Goal: Information Seeking & Learning: Learn about a topic

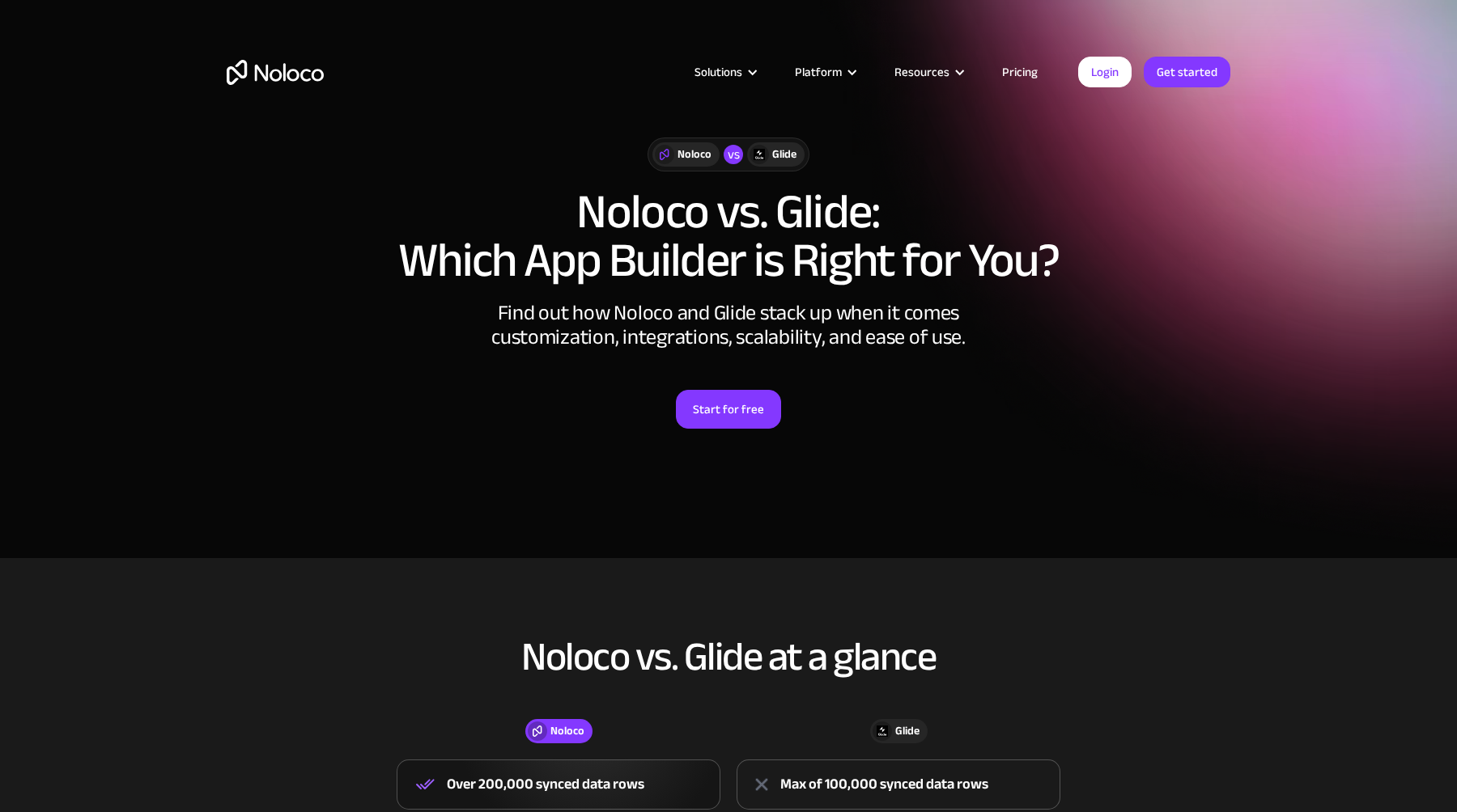
click at [192, 329] on section "Noloco vs Glide Noloco vs. Glide: Which App Builder is Right for You? Find out …" at bounding box center [728, 279] width 1457 height 558
click at [1013, 69] on link "Pricing" at bounding box center [1020, 72] width 76 height 21
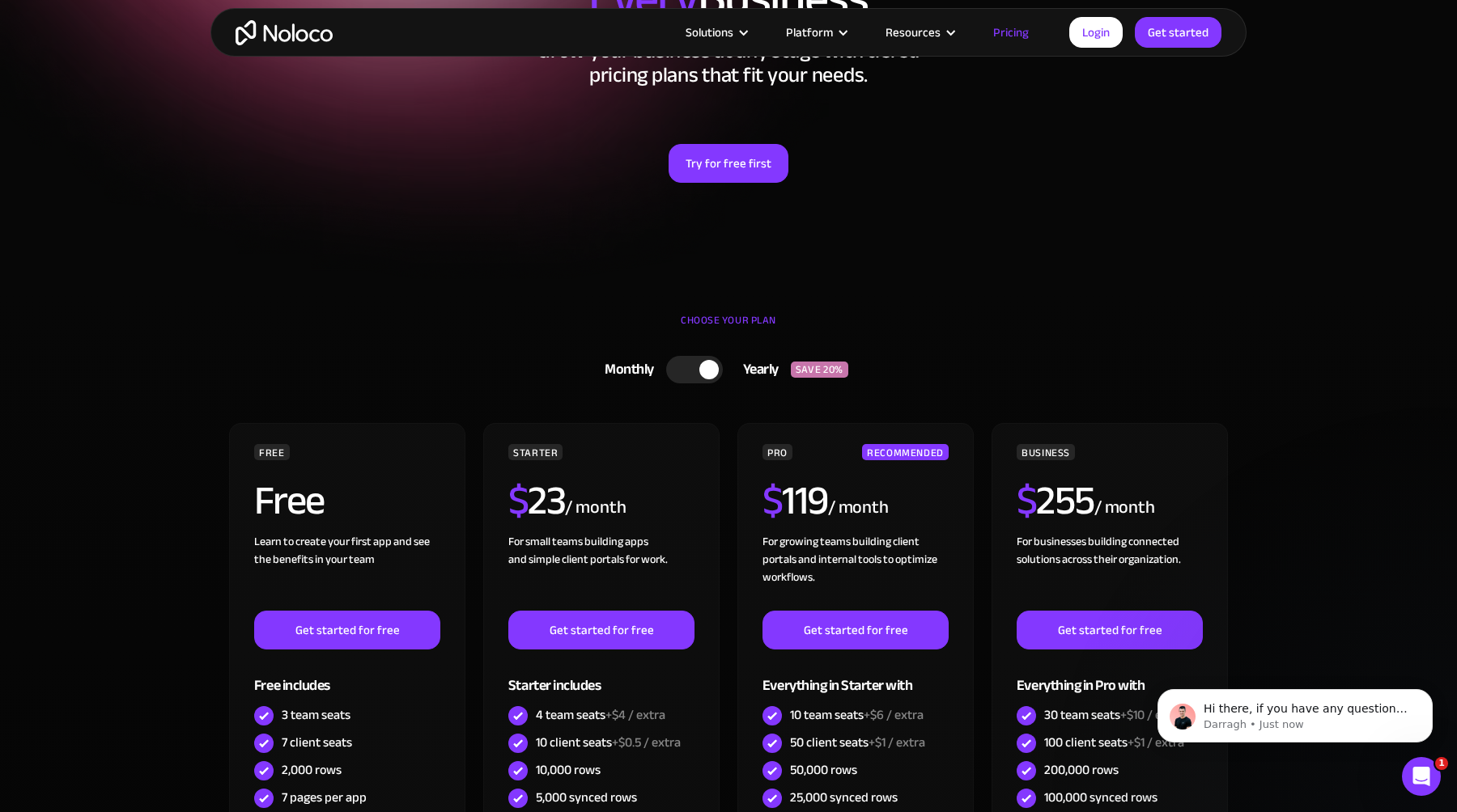
scroll to position [95, 0]
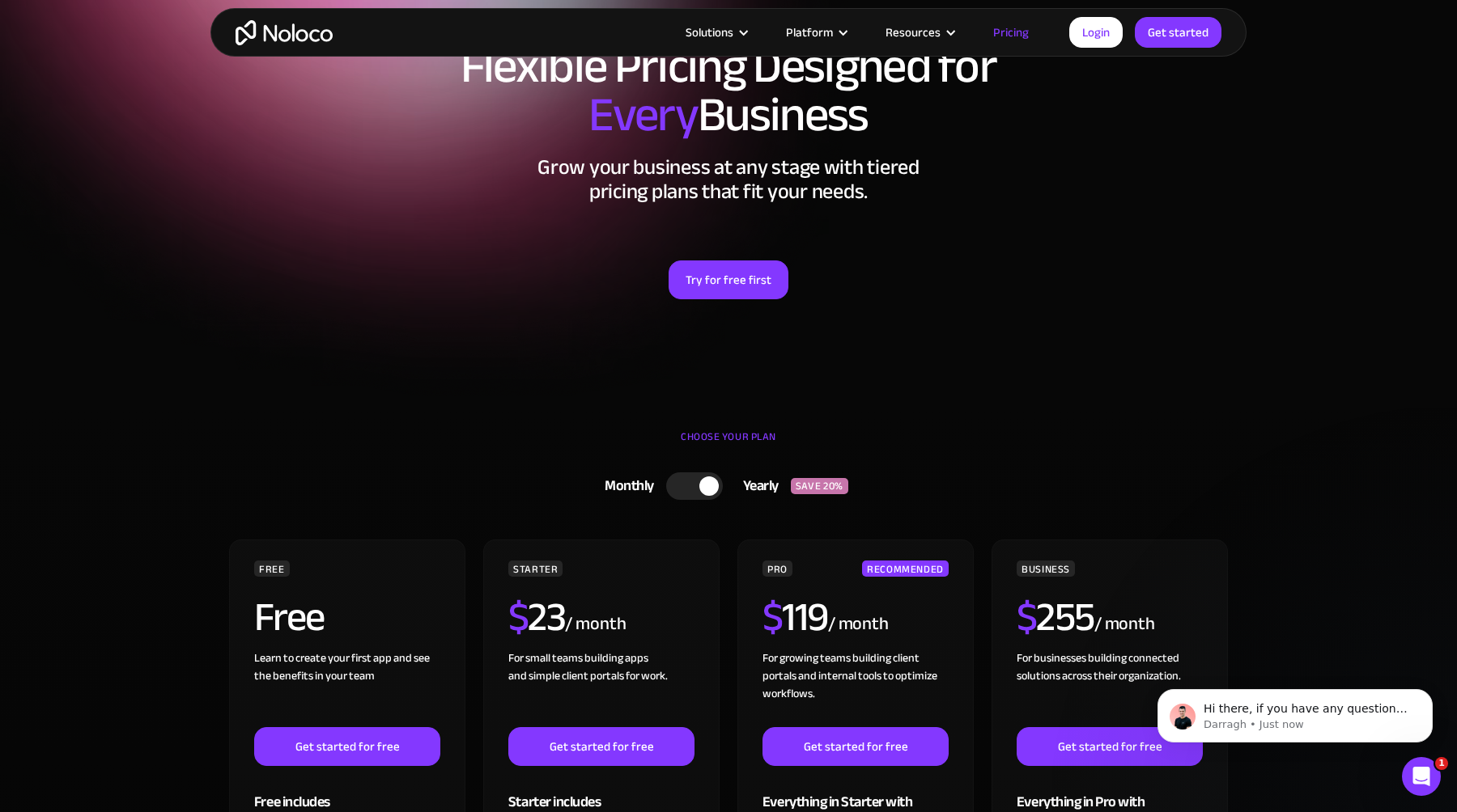
click at [292, 29] on img "home" at bounding box center [284, 32] width 97 height 25
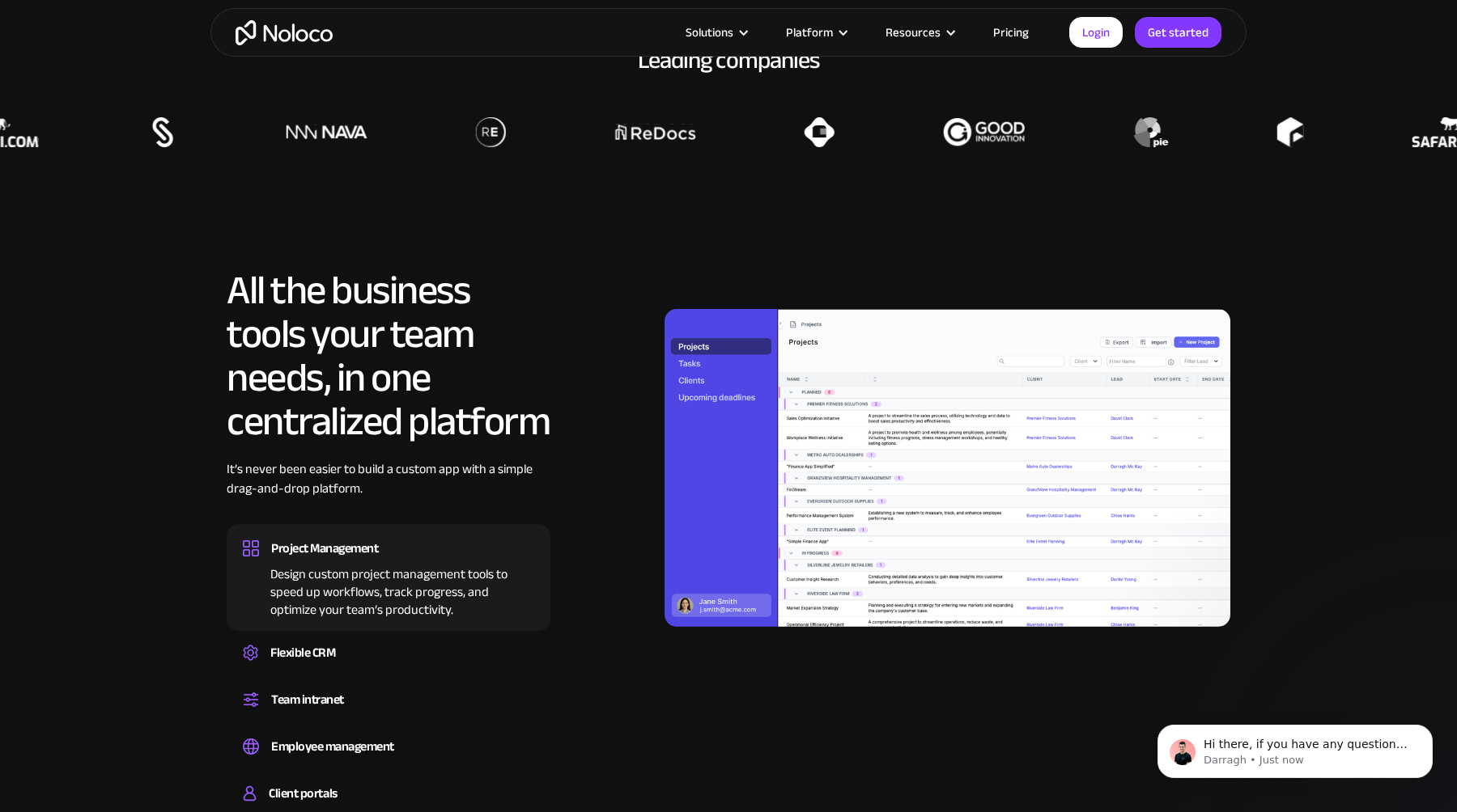
scroll to position [1376, 0]
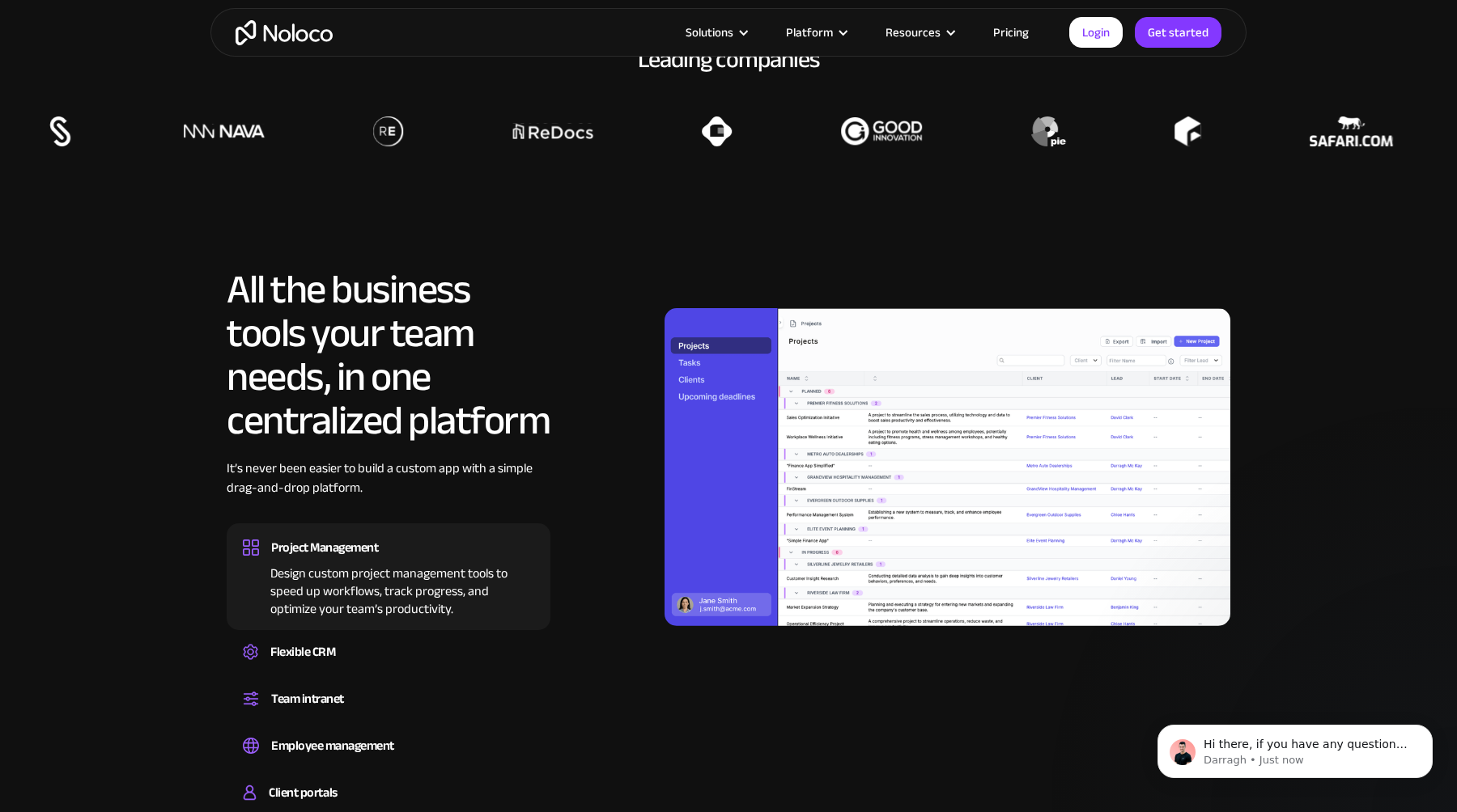
drag, startPoint x: 254, startPoint y: 293, endPoint x: 491, endPoint y: 421, distance: 269.4
click at [491, 421] on h2 "All the business tools your team needs, in one centralized platform" at bounding box center [389, 355] width 324 height 175
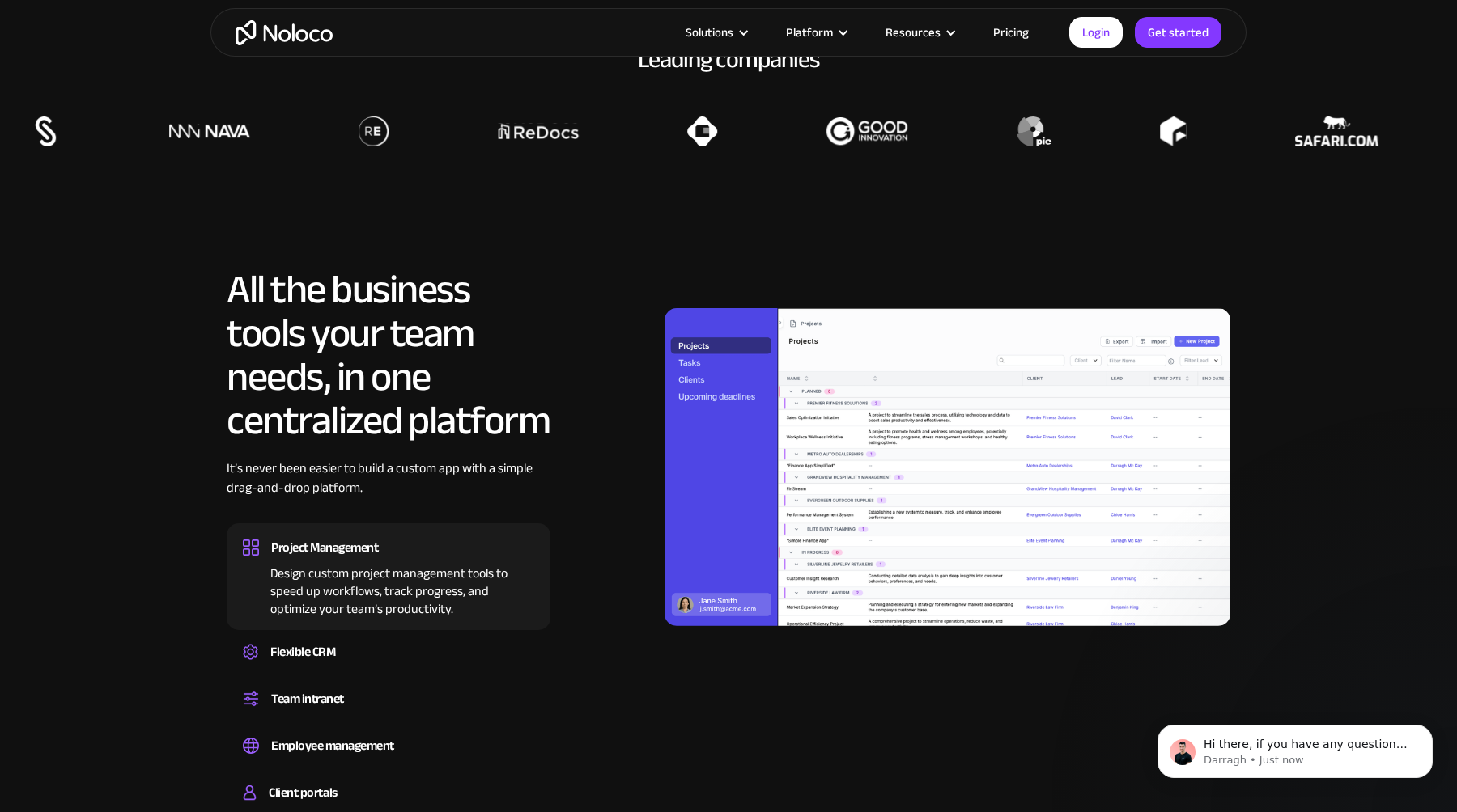
click at [491, 421] on h2 "All the business tools your team needs, in one centralized platform" at bounding box center [389, 355] width 324 height 175
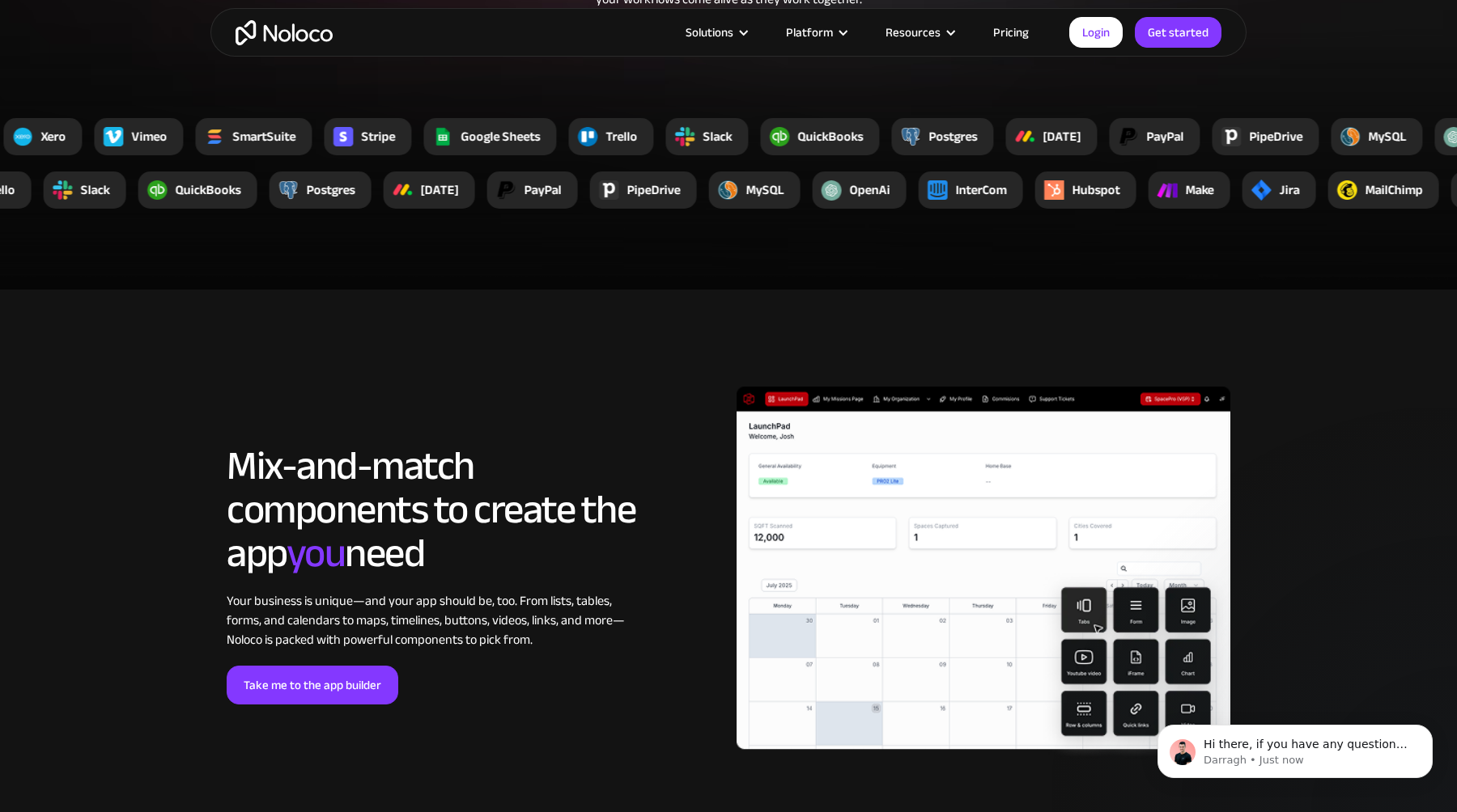
scroll to position [3386, 0]
